Goal: Information Seeking & Learning: Learn about a topic

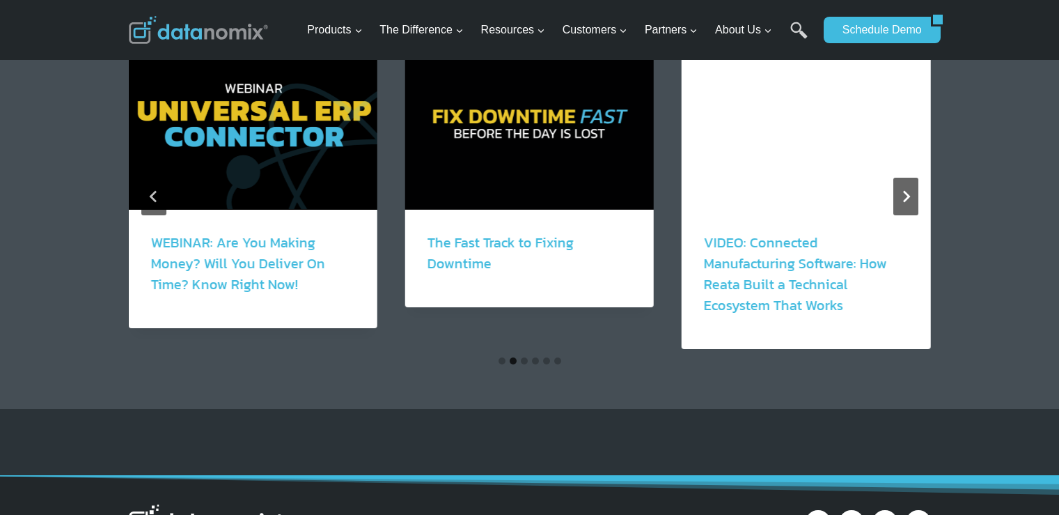
scroll to position [2577, 0]
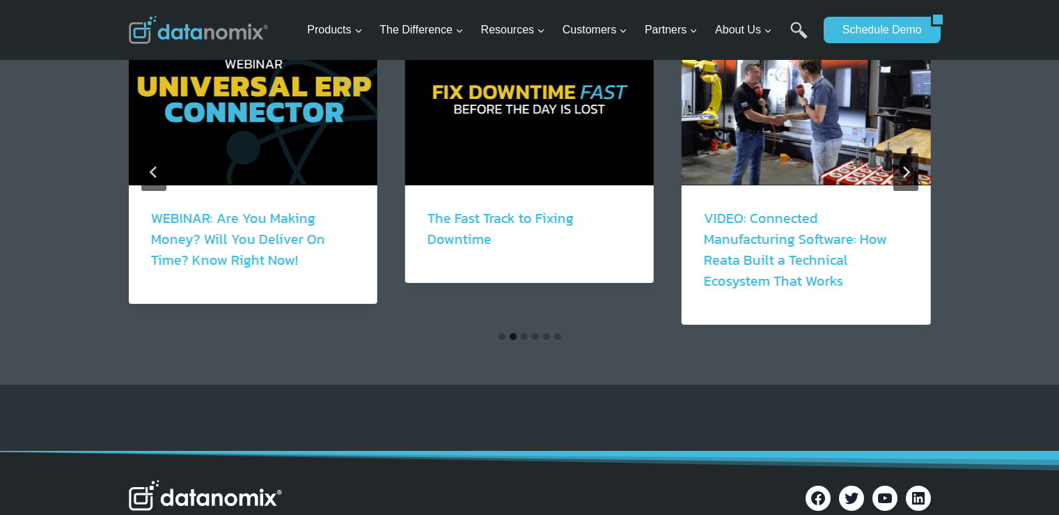
click at [522, 333] on button "Go to slide 3" at bounding box center [524, 336] width 7 height 7
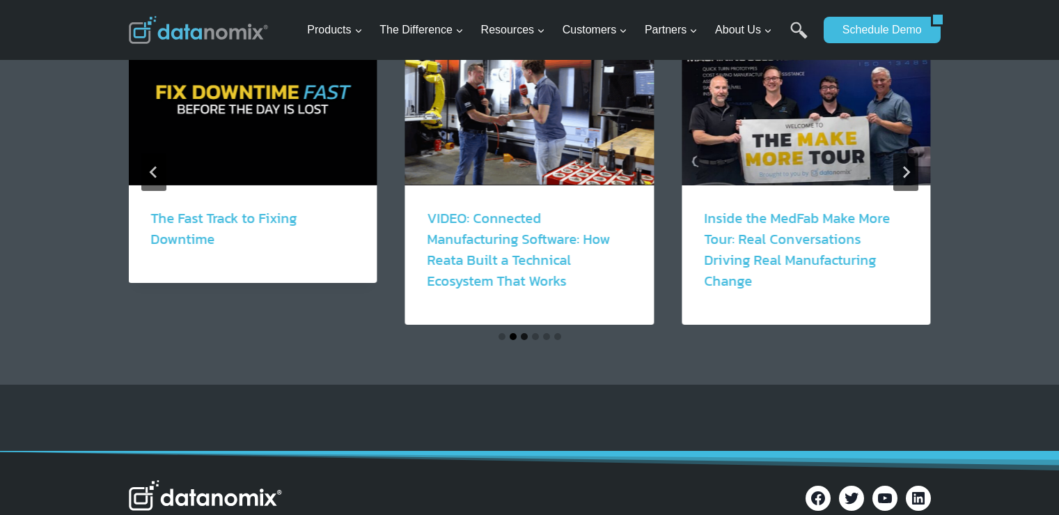
click at [512, 333] on button "Go to slide 2" at bounding box center [513, 336] width 7 height 7
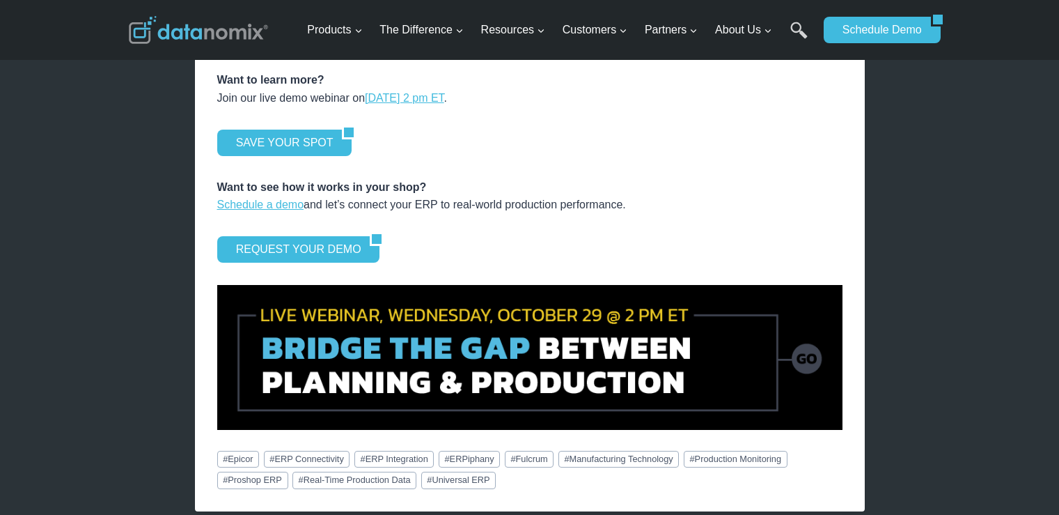
scroll to position [2090, 0]
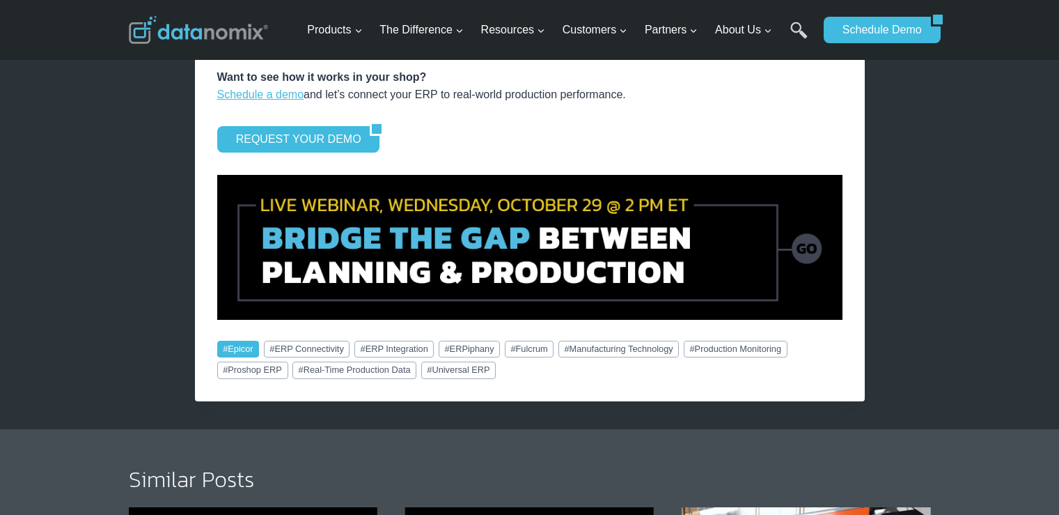
click at [245, 341] on link "# Epicor" at bounding box center [238, 349] width 42 height 17
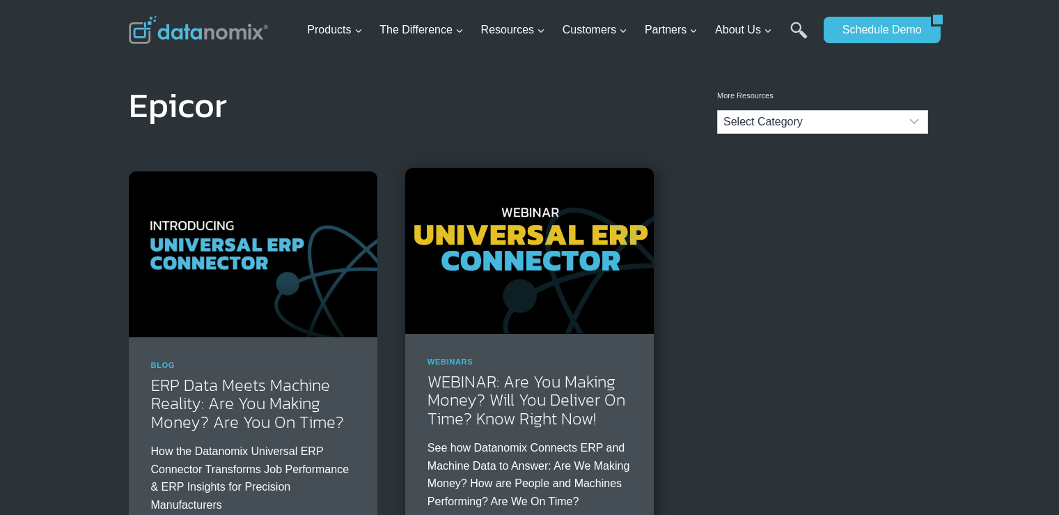
click at [538, 215] on img at bounding box center [529, 251] width 249 height 166
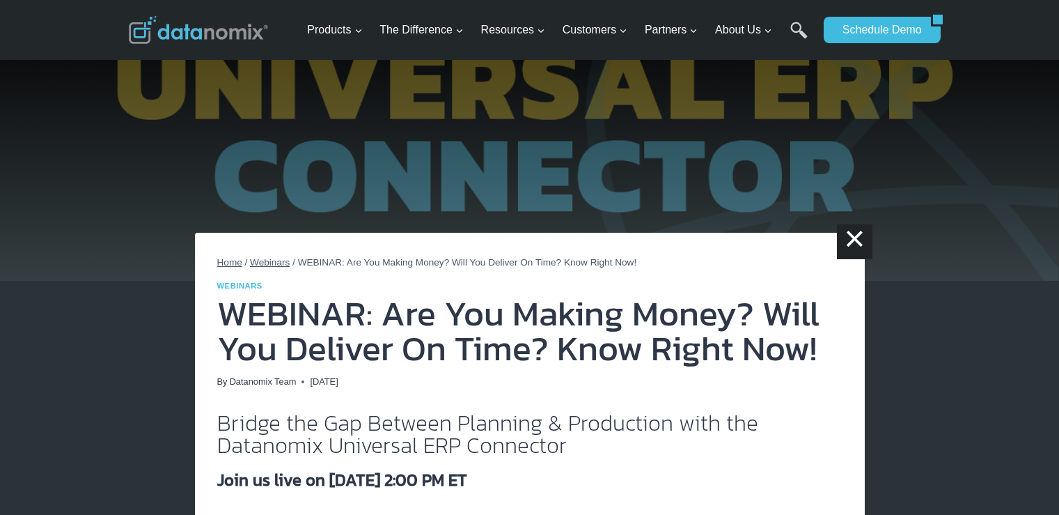
click at [268, 264] on span "Webinars" at bounding box center [270, 262] width 40 height 10
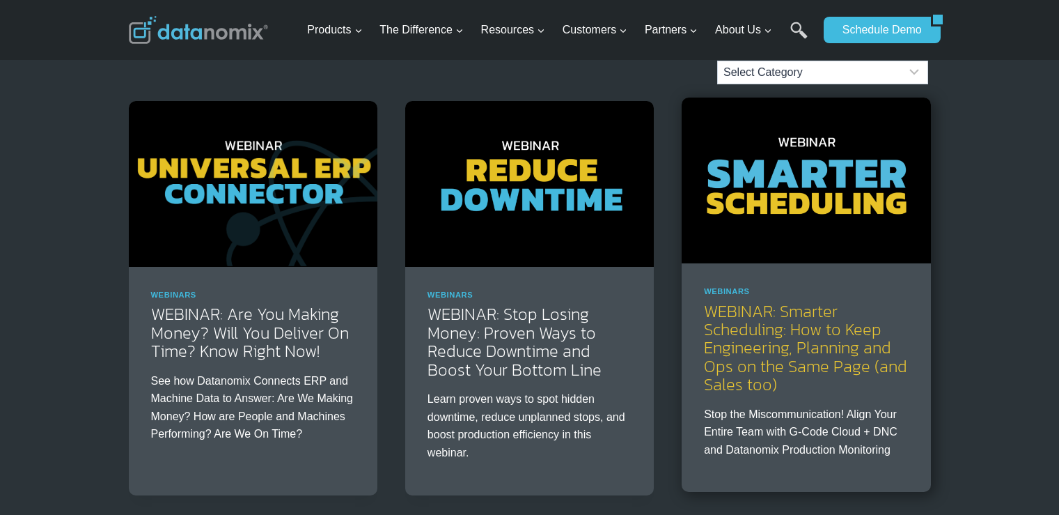
scroll to position [348, 0]
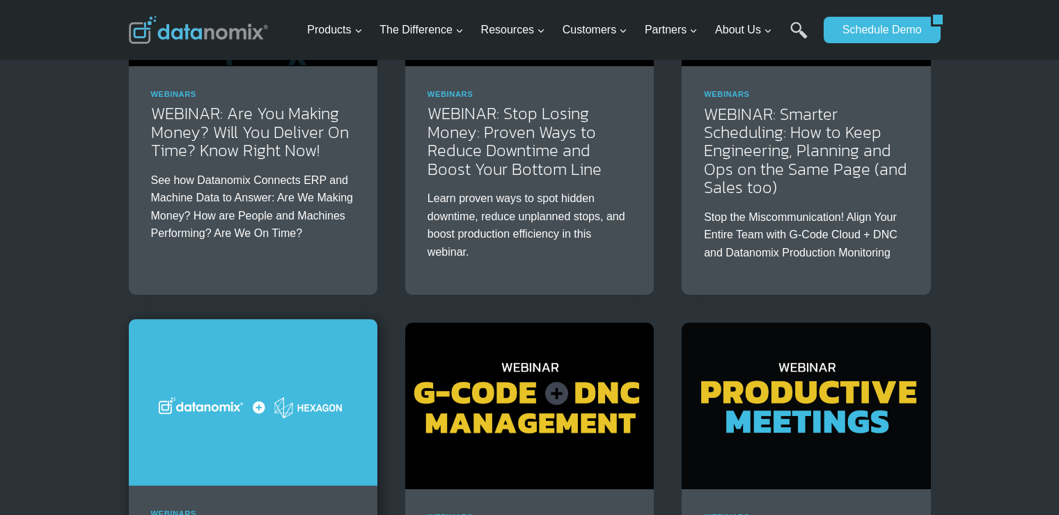
click at [255, 356] on img at bounding box center [253, 402] width 249 height 166
